Goal: Task Accomplishment & Management: Use online tool/utility

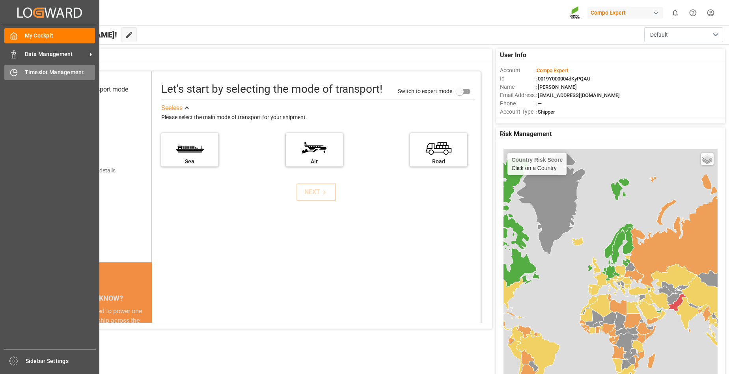
click at [48, 73] on span "Timeslot Management" at bounding box center [60, 72] width 71 height 8
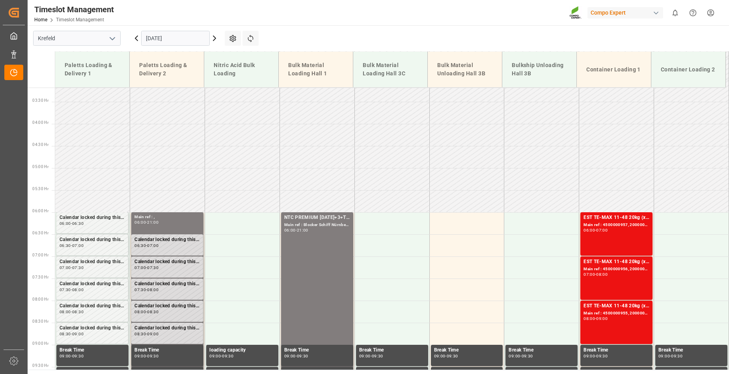
scroll to position [337, 0]
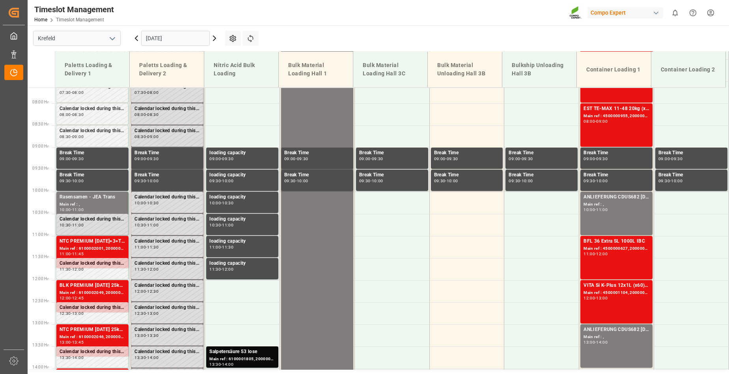
click at [214, 37] on icon at bounding box center [214, 38] width 9 height 9
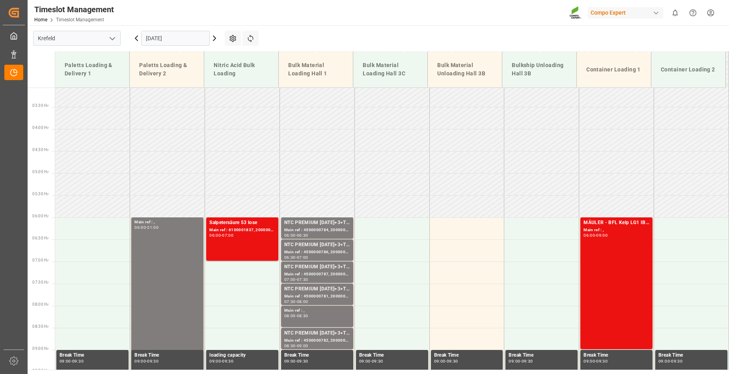
scroll to position [180, 0]
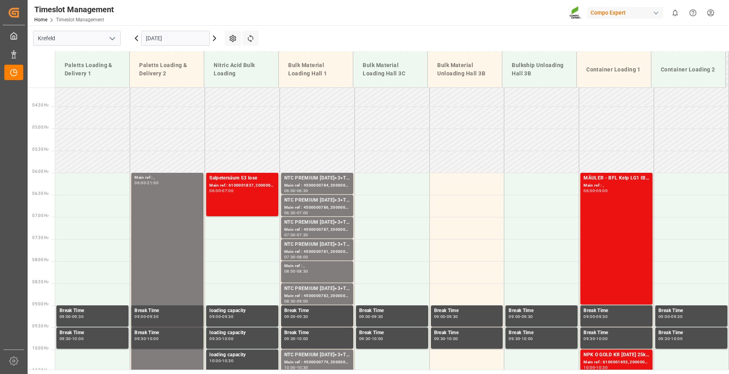
click at [137, 38] on icon at bounding box center [136, 38] width 9 height 9
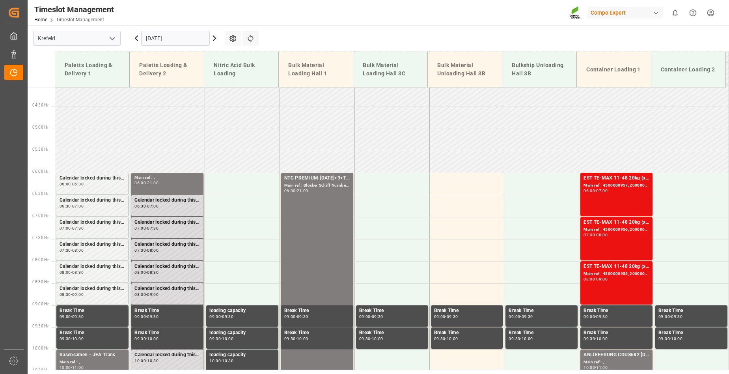
click at [215, 37] on icon at bounding box center [214, 38] width 9 height 9
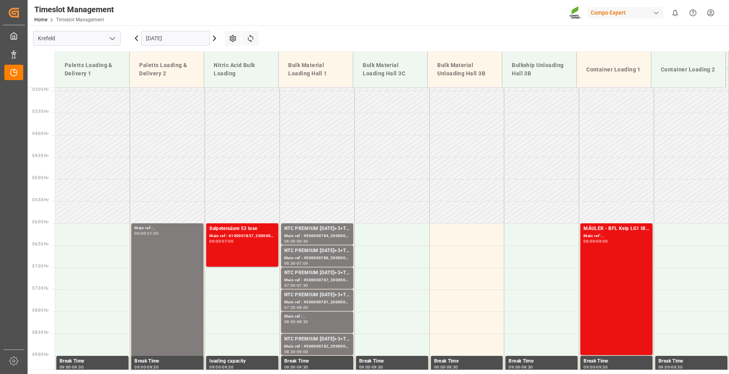
scroll to position [224, 0]
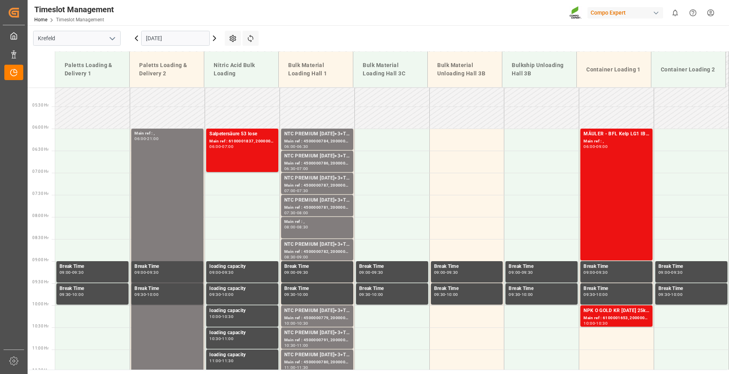
click at [136, 37] on icon at bounding box center [136, 38] width 2 height 5
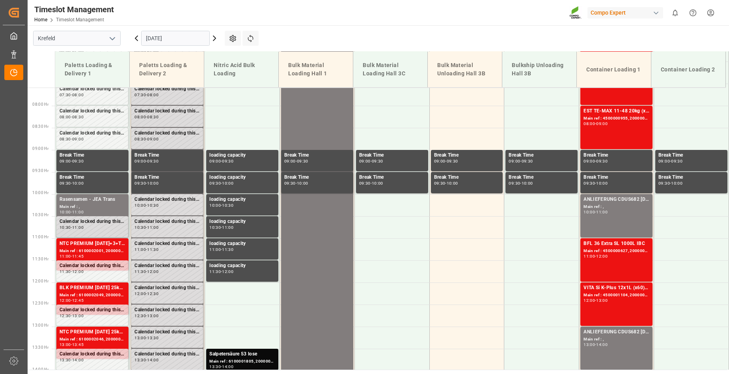
scroll to position [342, 0]
